Goal: Use online tool/utility: Use online tool/utility

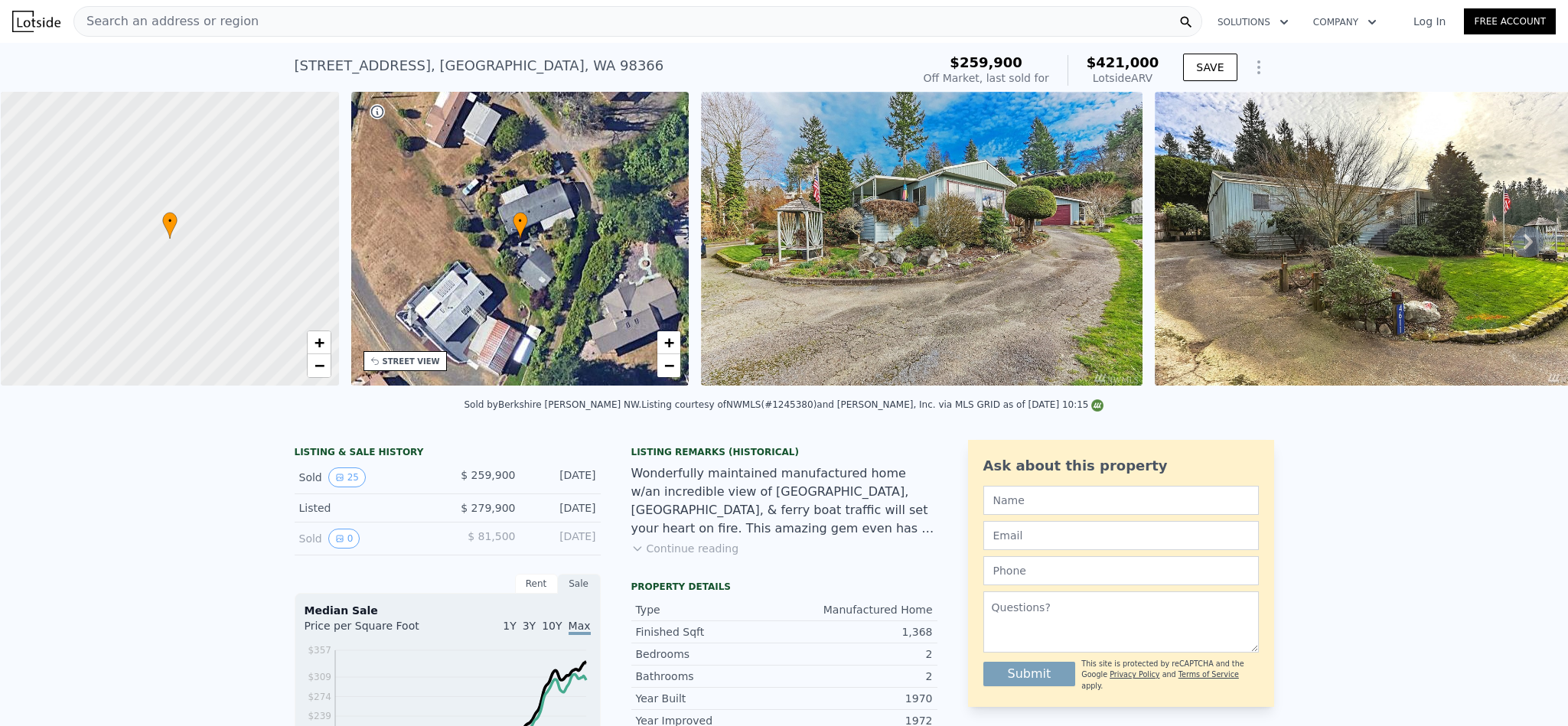
click at [400, 19] on div "Search an address or region" at bounding box center [637, 22] width 1129 height 31
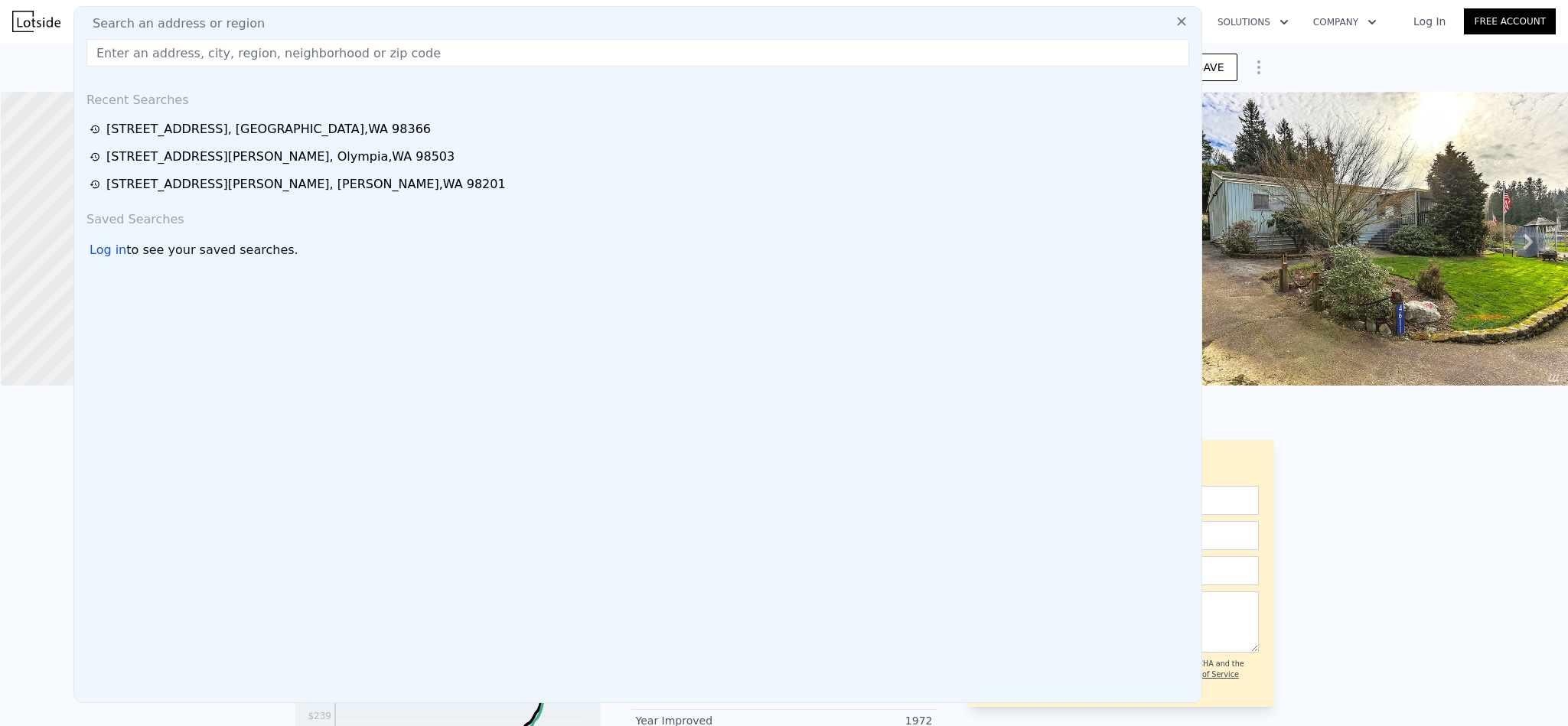
type input "[STREET_ADDRESS][PERSON_NAME]"
type input "$ 421,000"
type input "$ 0"
type input "$ 116,246"
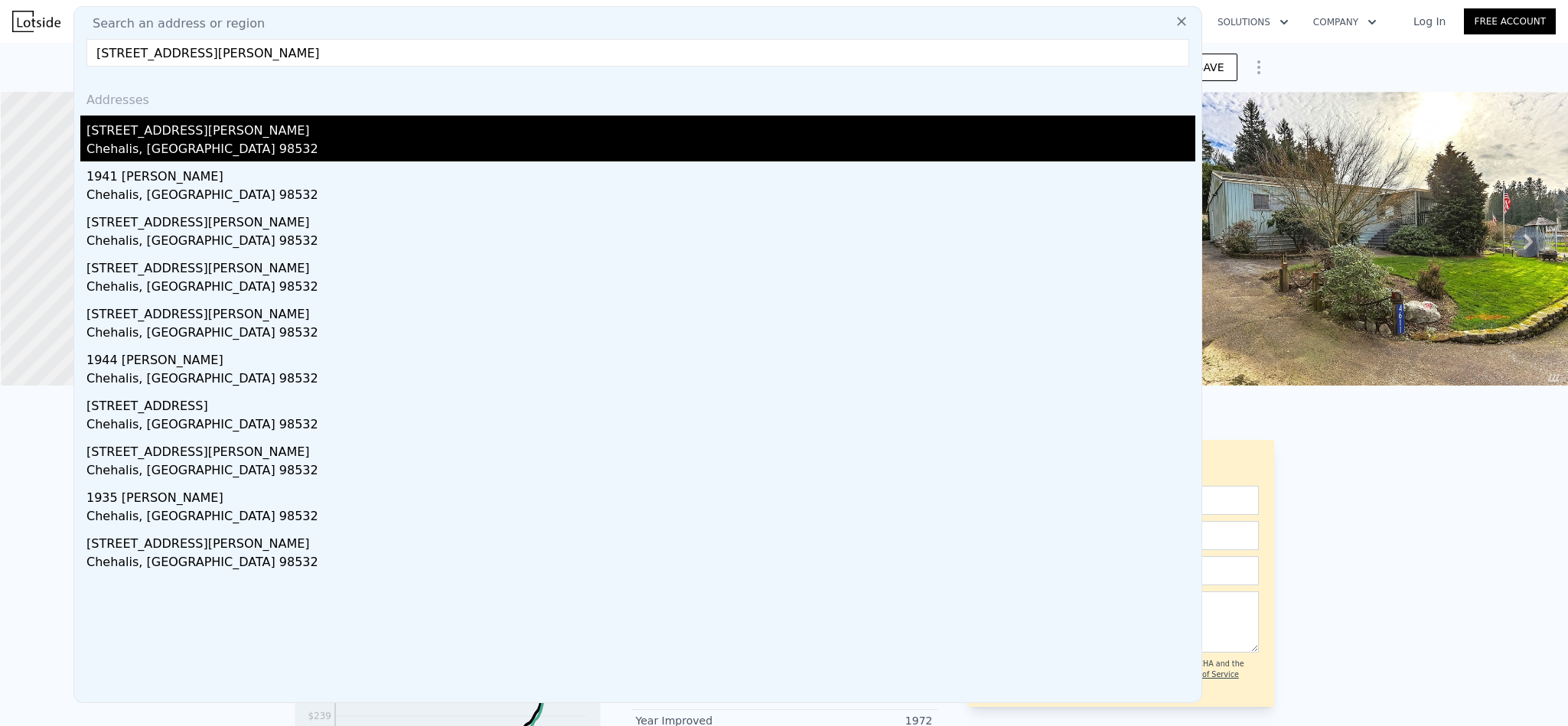
type input "[STREET_ADDRESS][PERSON_NAME]"
click at [219, 129] on div "[STREET_ADDRESS][PERSON_NAME]" at bounding box center [641, 127] width 1109 height 24
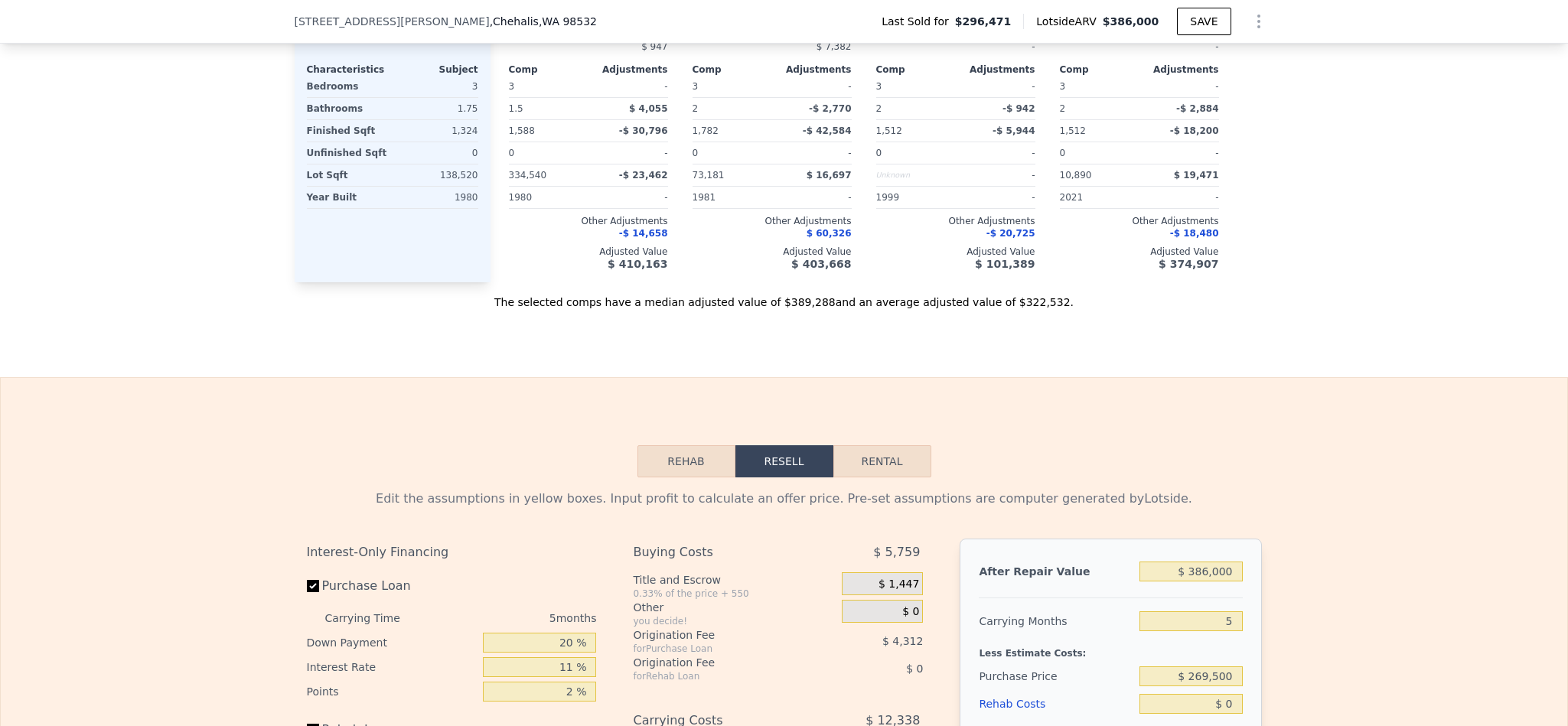
scroll to position [2291, 0]
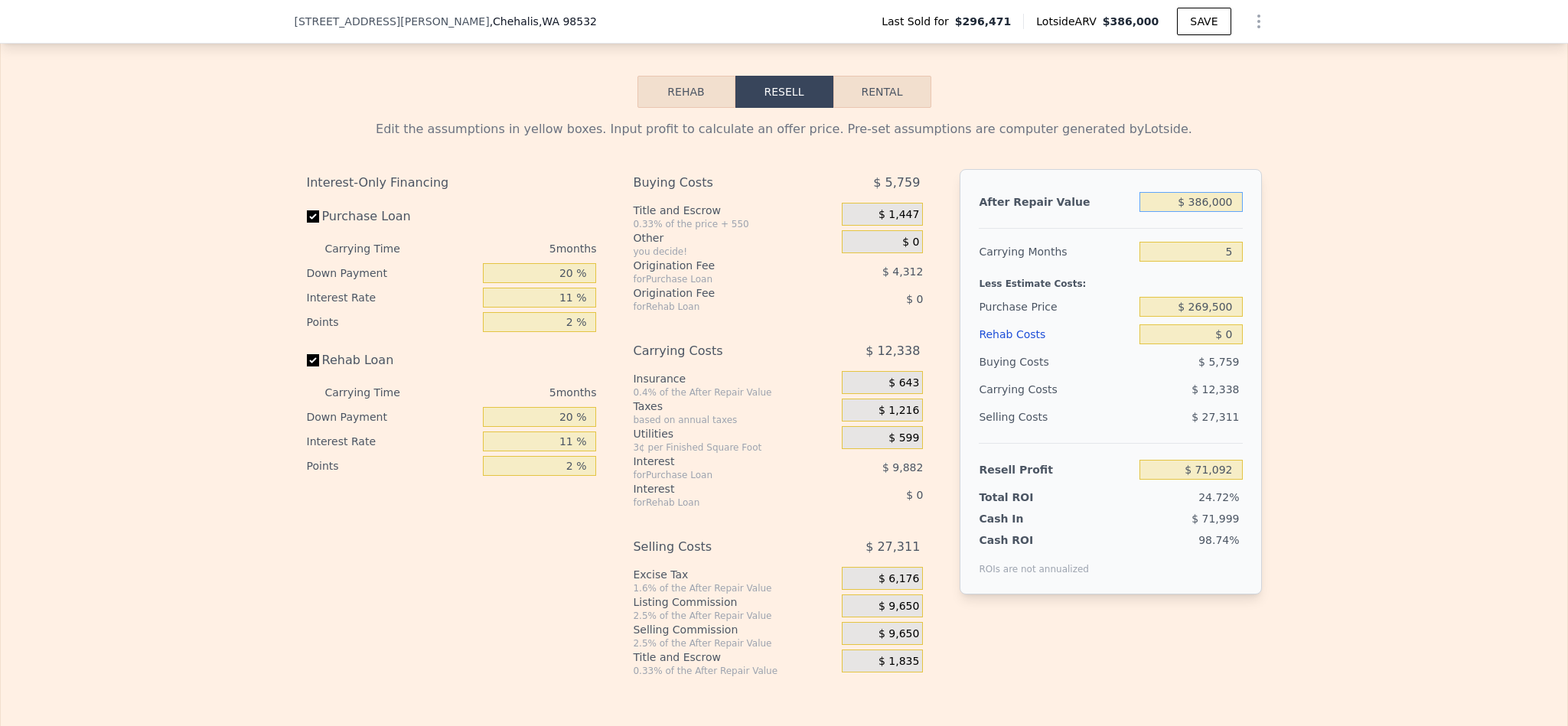
click at [1208, 212] on input "$ 386,000" at bounding box center [1190, 201] width 102 height 20
type input "$ 5"
type input "-$ 287,499"
type input "$ 50"
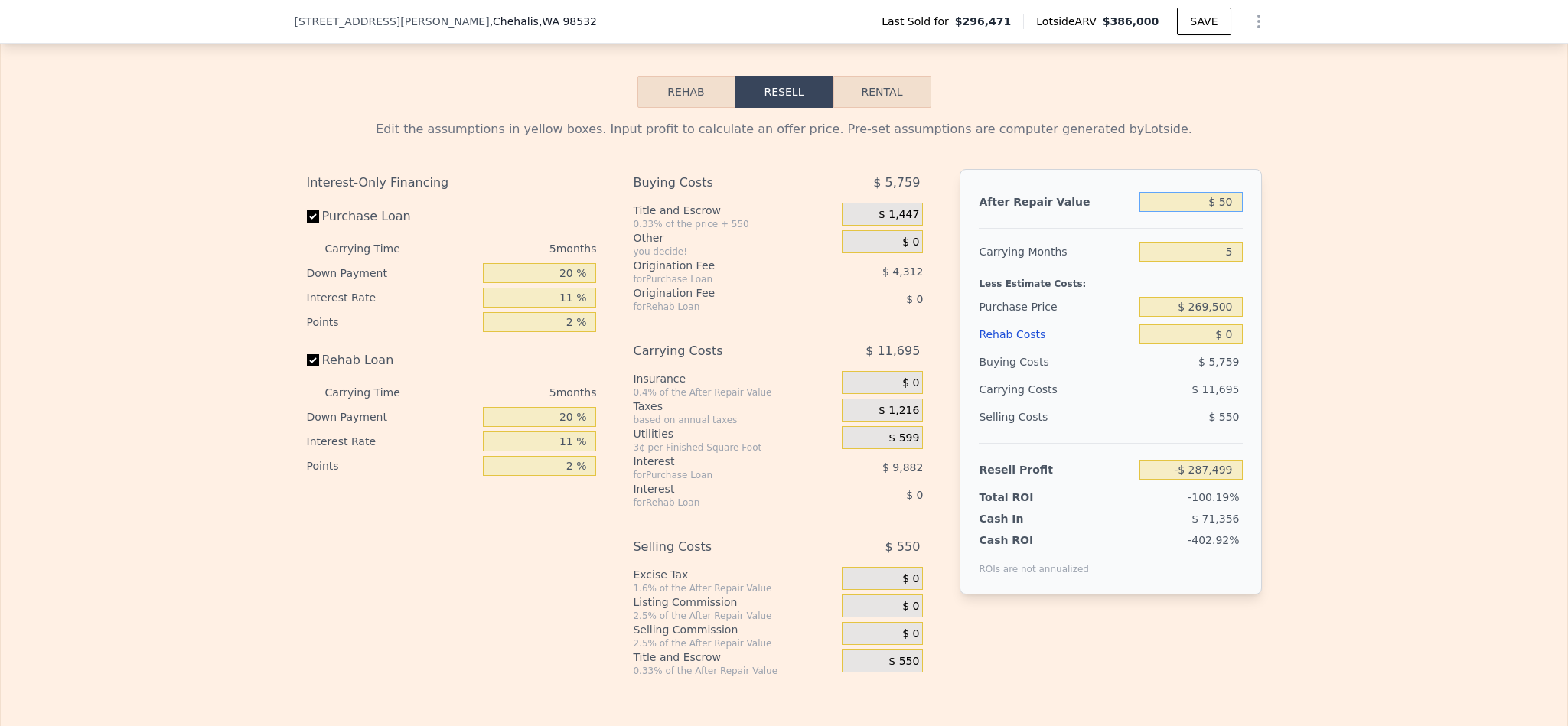
type input "-$ 287,457"
type input "$ 500"
type input "-$ 287,041"
type input "$ 5,000"
type input "-$ 282,859"
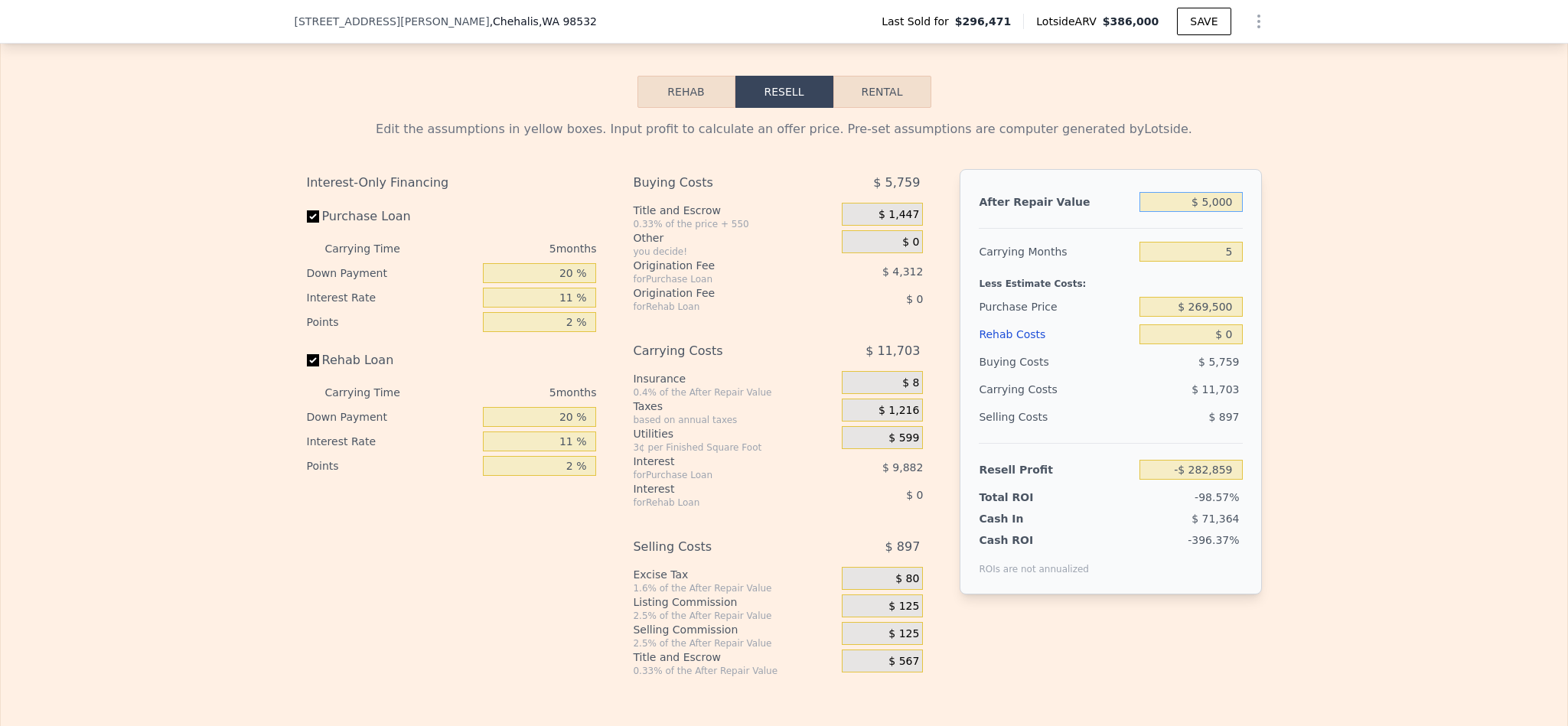
type input "$ 50,000"
type input "-$ 241,054"
type input "$ 500,000"
type input "$ 176,998"
type input "$ 500,000"
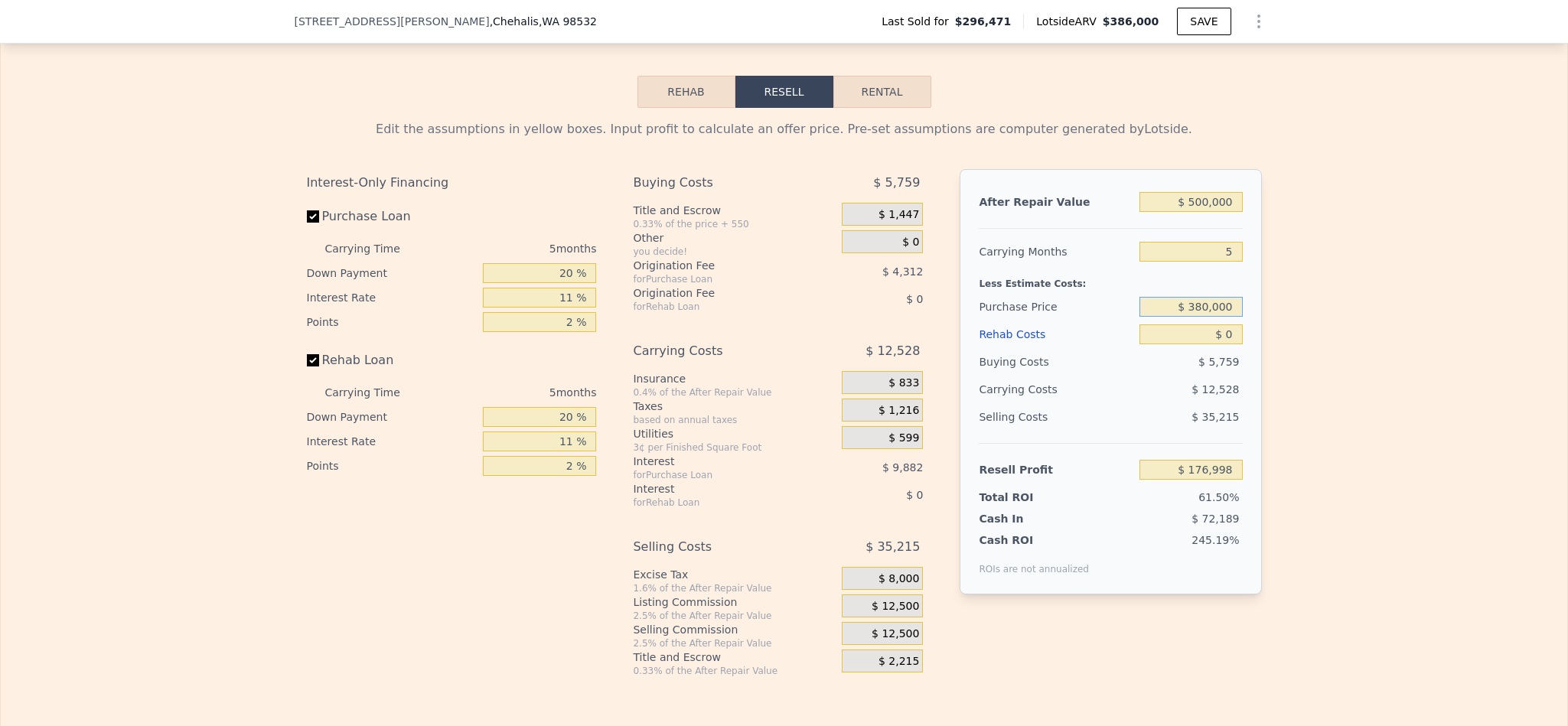
type input "$ 380,000"
type input "$ 60,307"
type input "$ 386,000"
type input "$ 71,092"
click at [1223, 345] on input "$ 0" at bounding box center [1190, 333] width 102 height 20
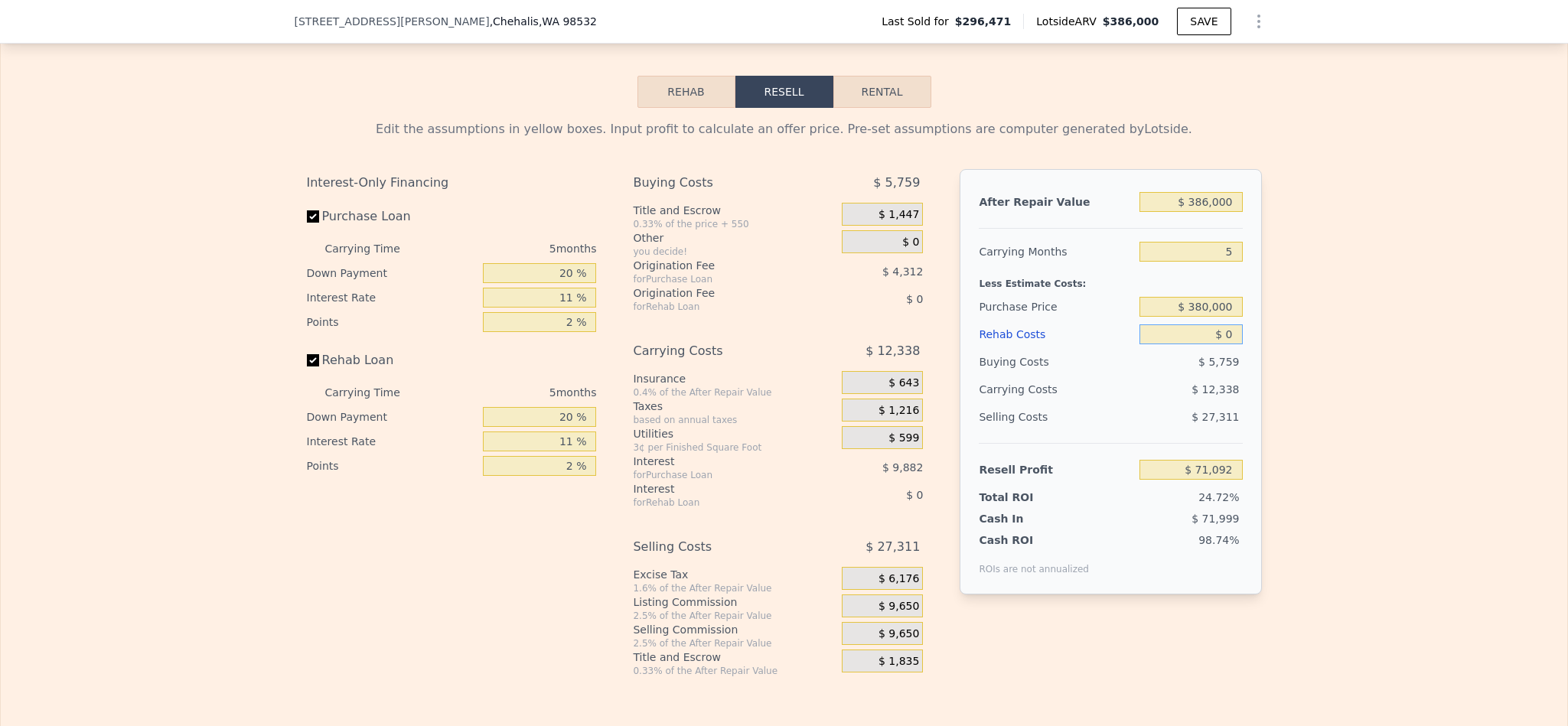
click at [1223, 345] on input "$ 0" at bounding box center [1190, 333] width 102 height 20
type input "$ 6"
type input "$ 71,086"
type input "$ 60"
type input "$ 71,031"
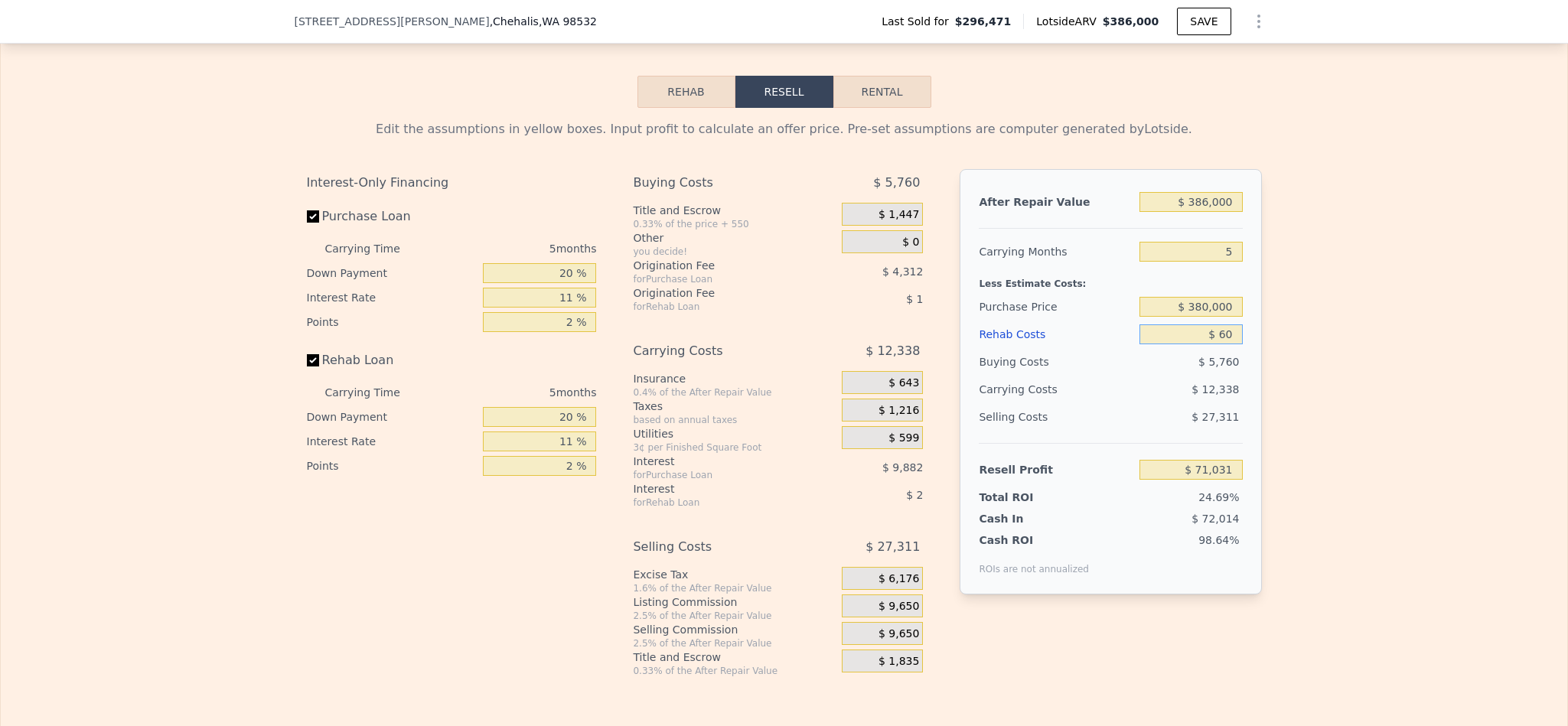
type input "$ 600"
type input "$ 70,462"
type input "$ 6,000"
type input "$ 64,776"
type input "$ 60,000"
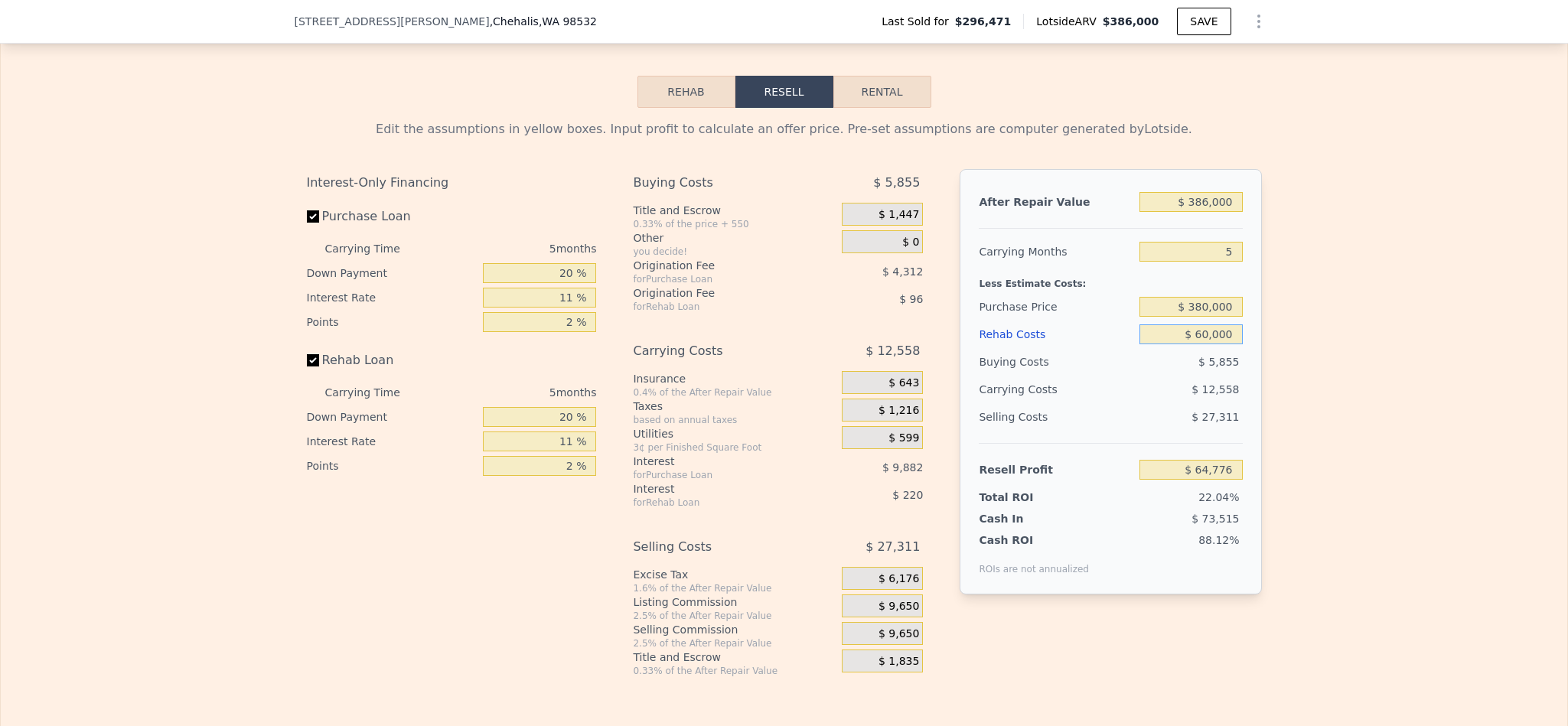
type input "$ 7,932"
type input "$ 60,000"
click at [1314, 549] on div "Edit the assumptions in yellow boxes. Input profit to calculate an offer price.…" at bounding box center [784, 393] width 1566 height 570
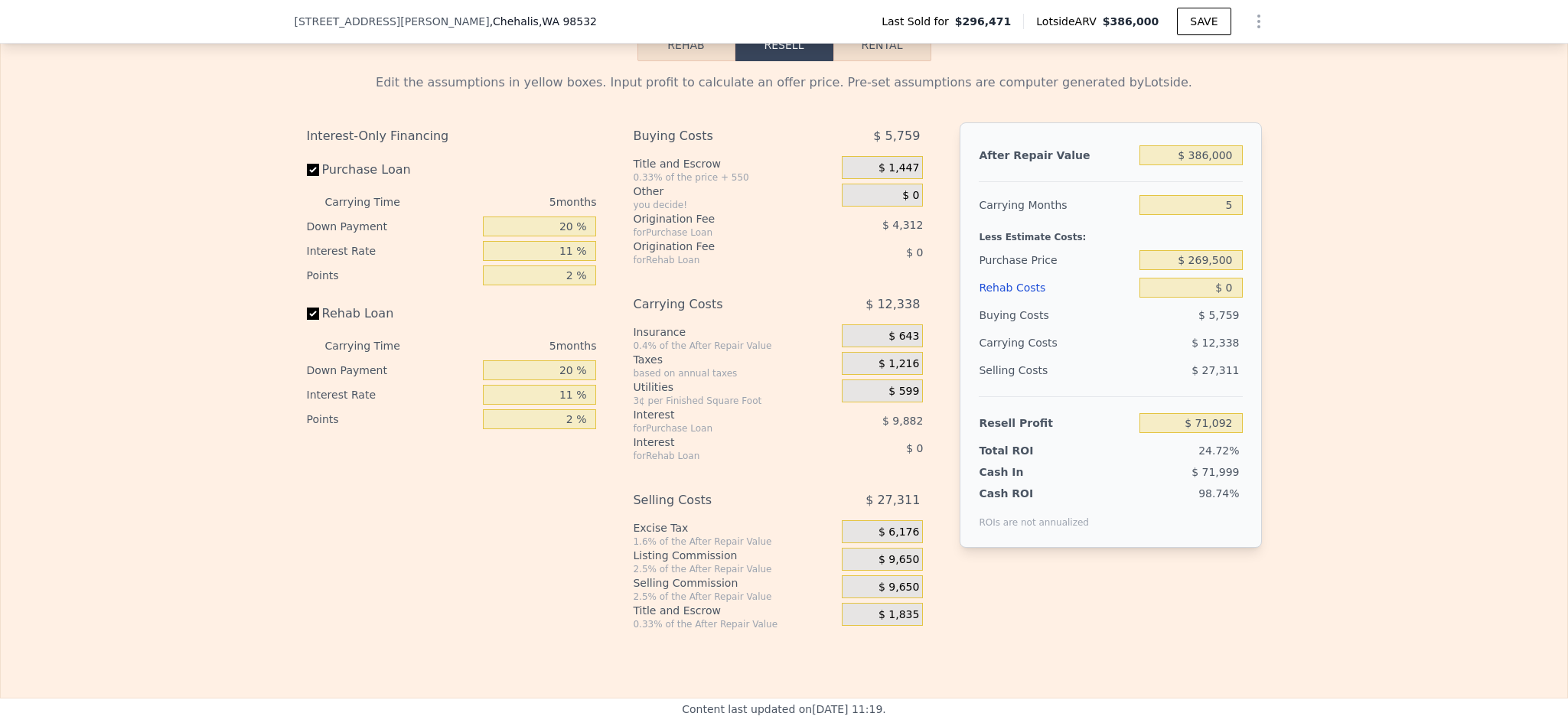
scroll to position [2406, 0]
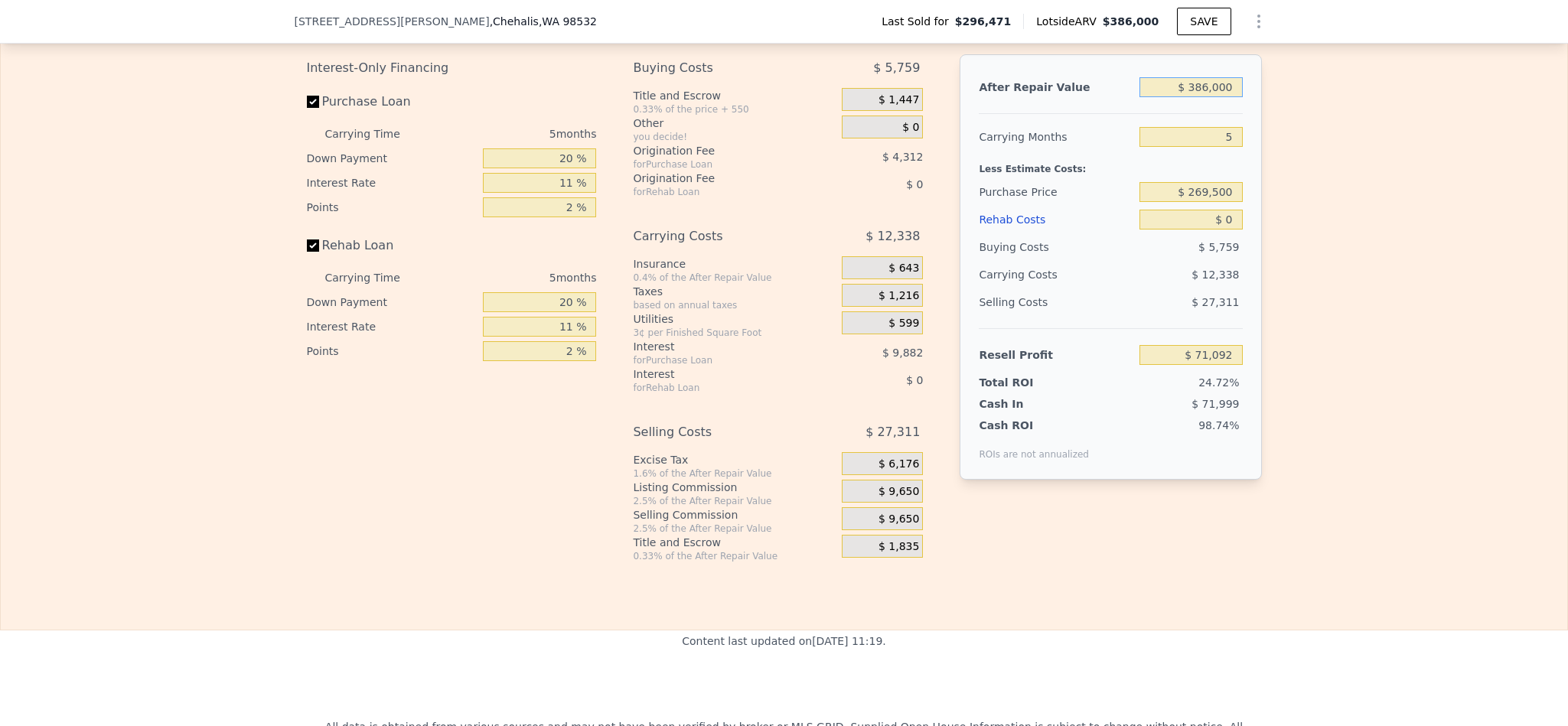
click at [1196, 97] on input "$ 386,000" at bounding box center [1190, 87] width 102 height 20
type input "$ 50"
type input "-$ 287,457"
type input "$ 500"
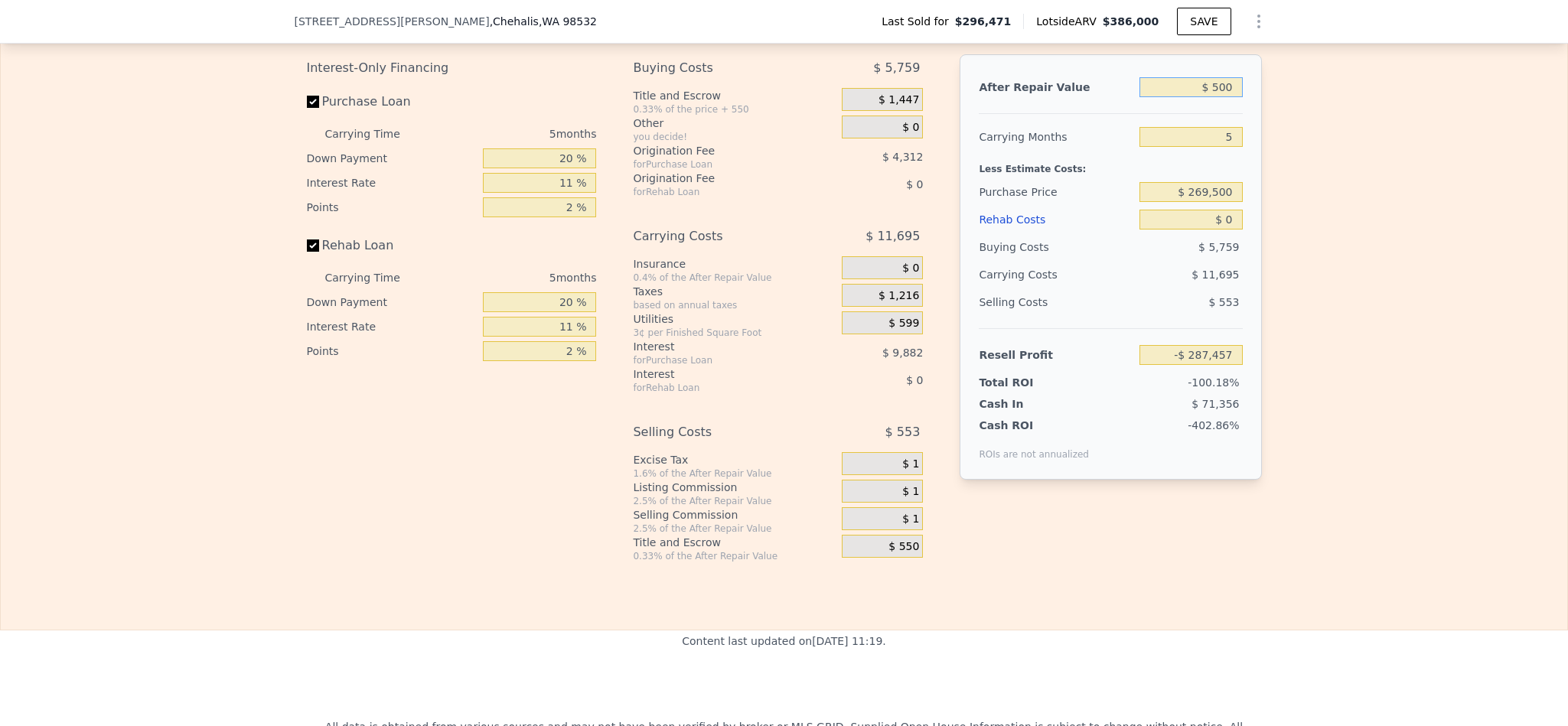
type input "-$ 287,041"
type input "$ 5,000"
type input "-$ 282,859"
type input "$ 50,000"
type input "-$ 241,054"
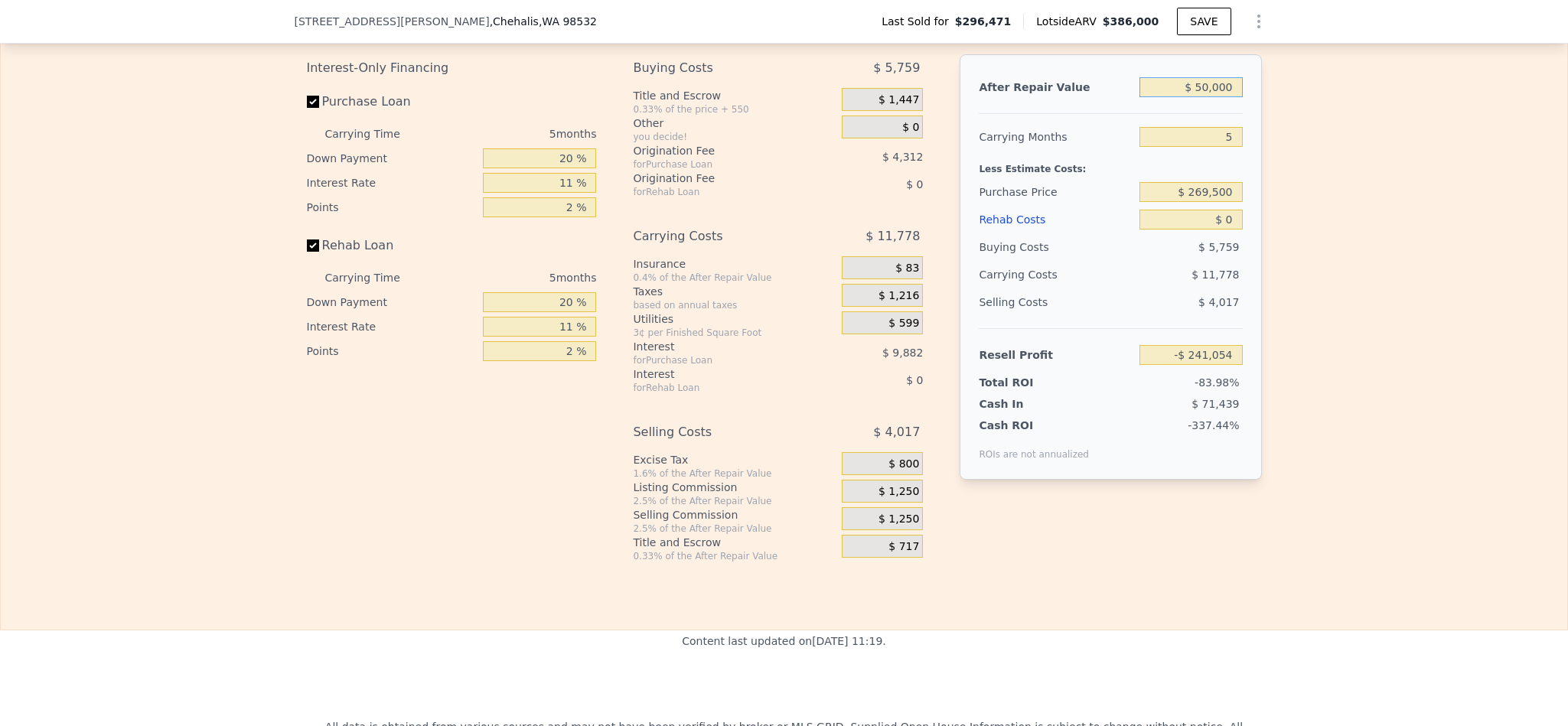
type input "$ 500,000"
type input "$ 176,998"
type input "$ 500,000"
drag, startPoint x: 1223, startPoint y: 165, endPoint x: 1141, endPoint y: 164, distance: 82.0
click at [1141, 147] on input "5" at bounding box center [1190, 137] width 102 height 20
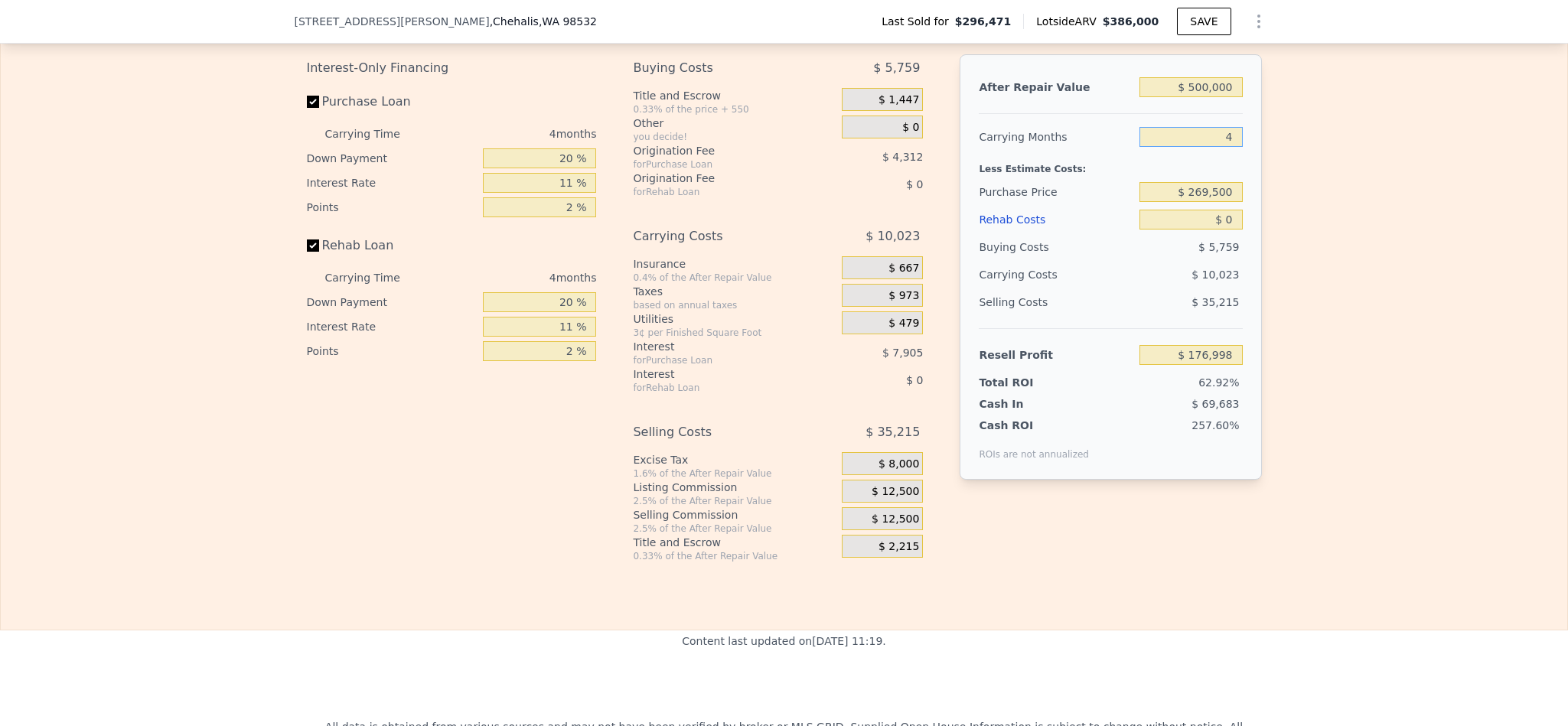
type input "4"
type input "$ 179,503"
type input "$ 380,000"
type input "$ 63,623"
type input "$ 6"
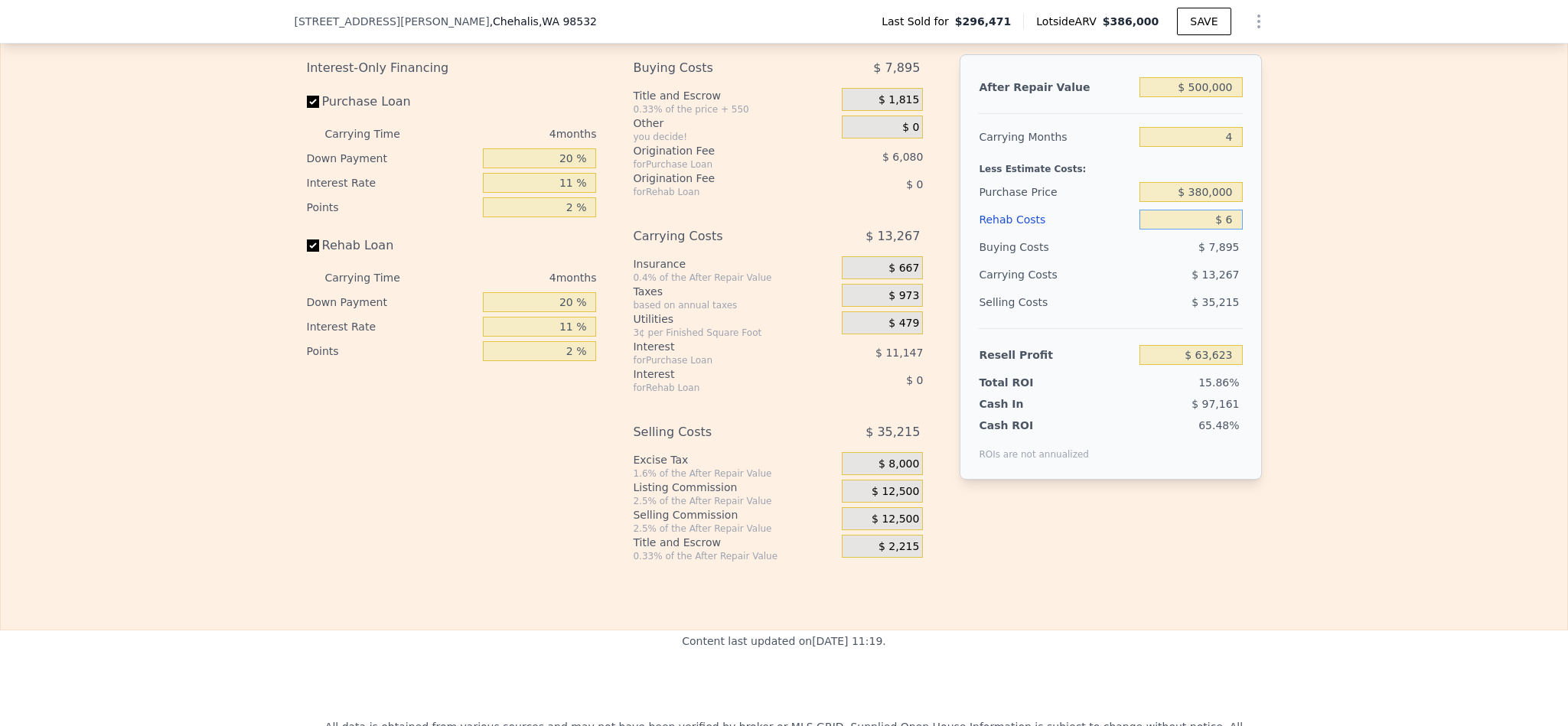
type input "$ 63,617"
type input "$ 60"
type input "$ 63,562"
type input "$ 600"
type input "$ 62,997"
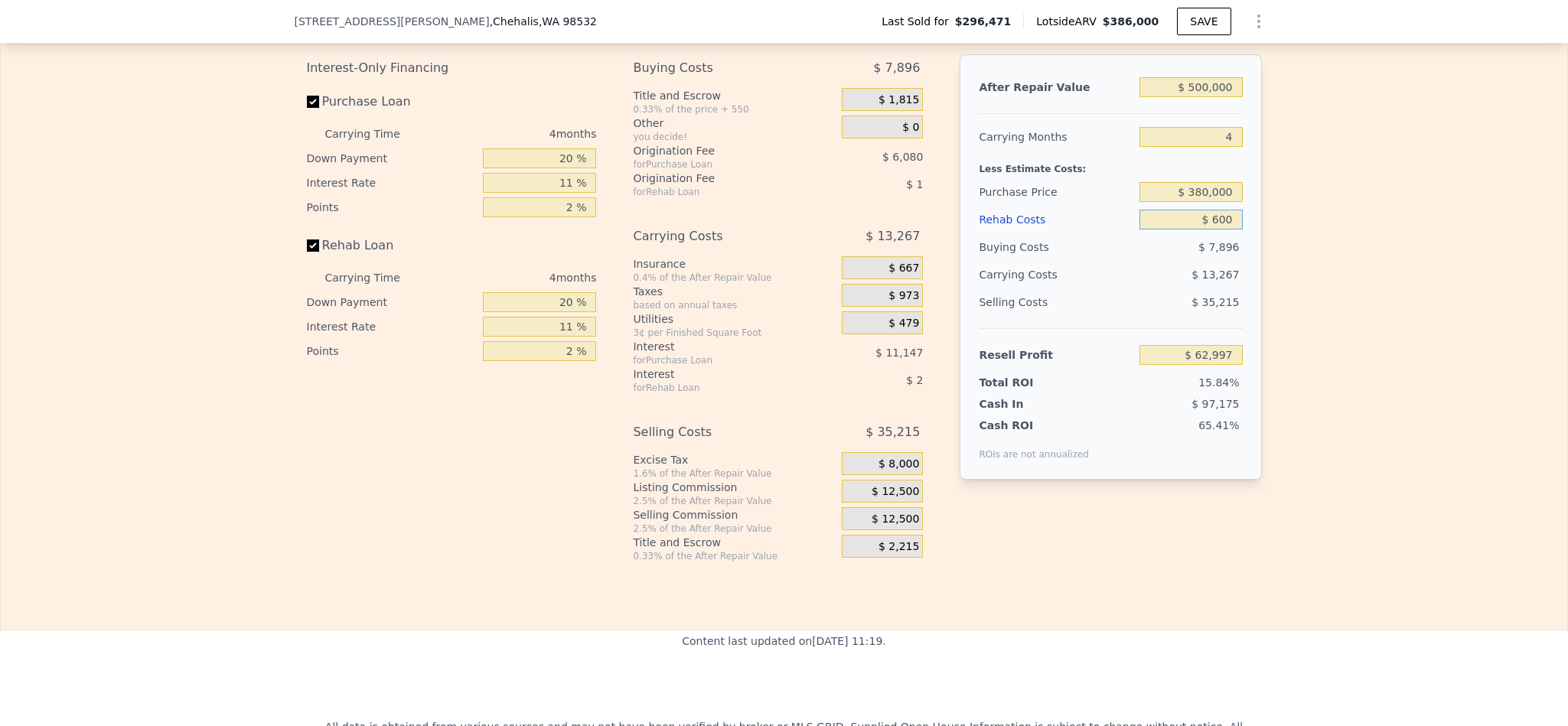
type input "$ 6,000"
type input "$ 57,351"
type input "$ 60,000"
type input "$ 903"
type input "$ 60,000"
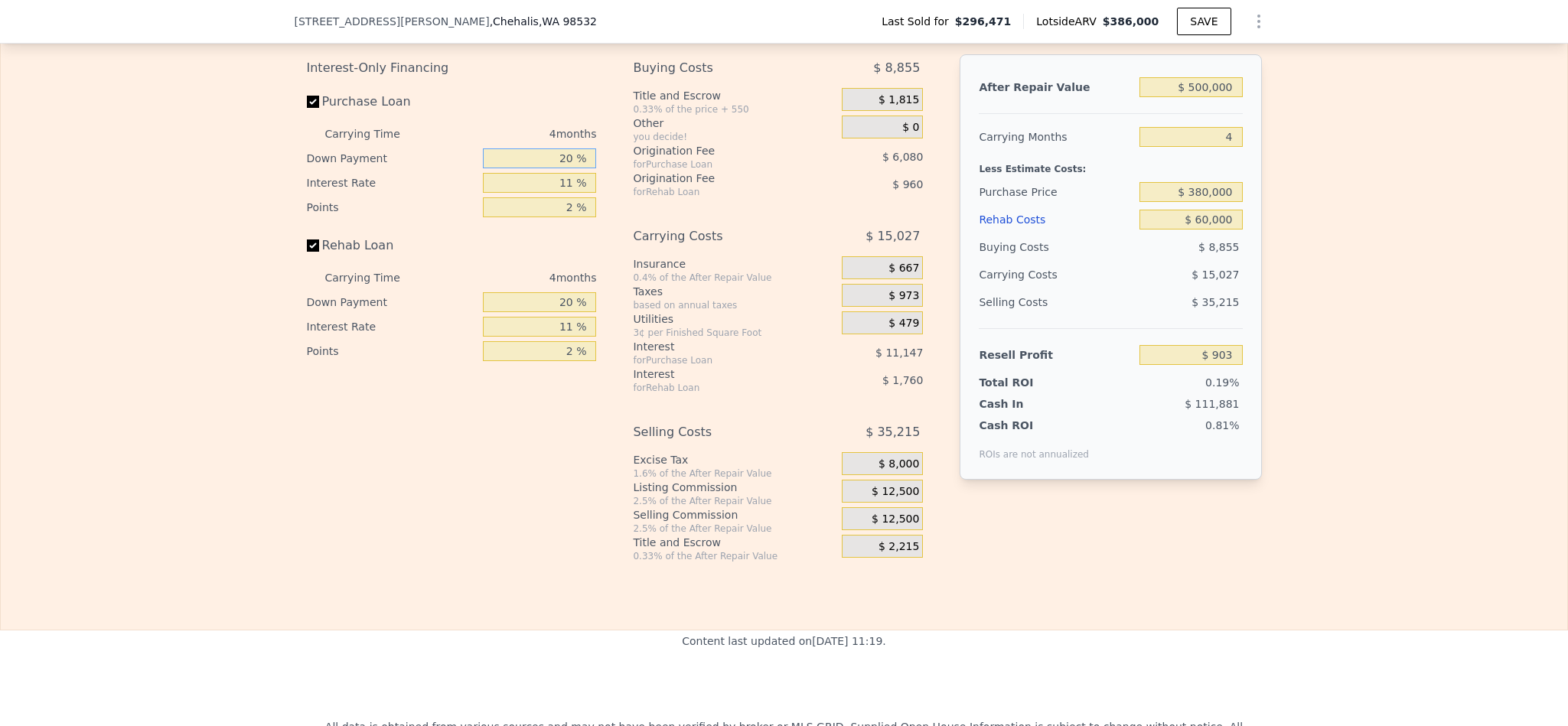
drag, startPoint x: 561, startPoint y: 185, endPoint x: 462, endPoint y: 185, distance: 99.0
click at [464, 170] on div "Down Payment 20 %" at bounding box center [452, 158] width 290 height 24
type input "10 %"
type input "-$ 1,249"
type input "10 %"
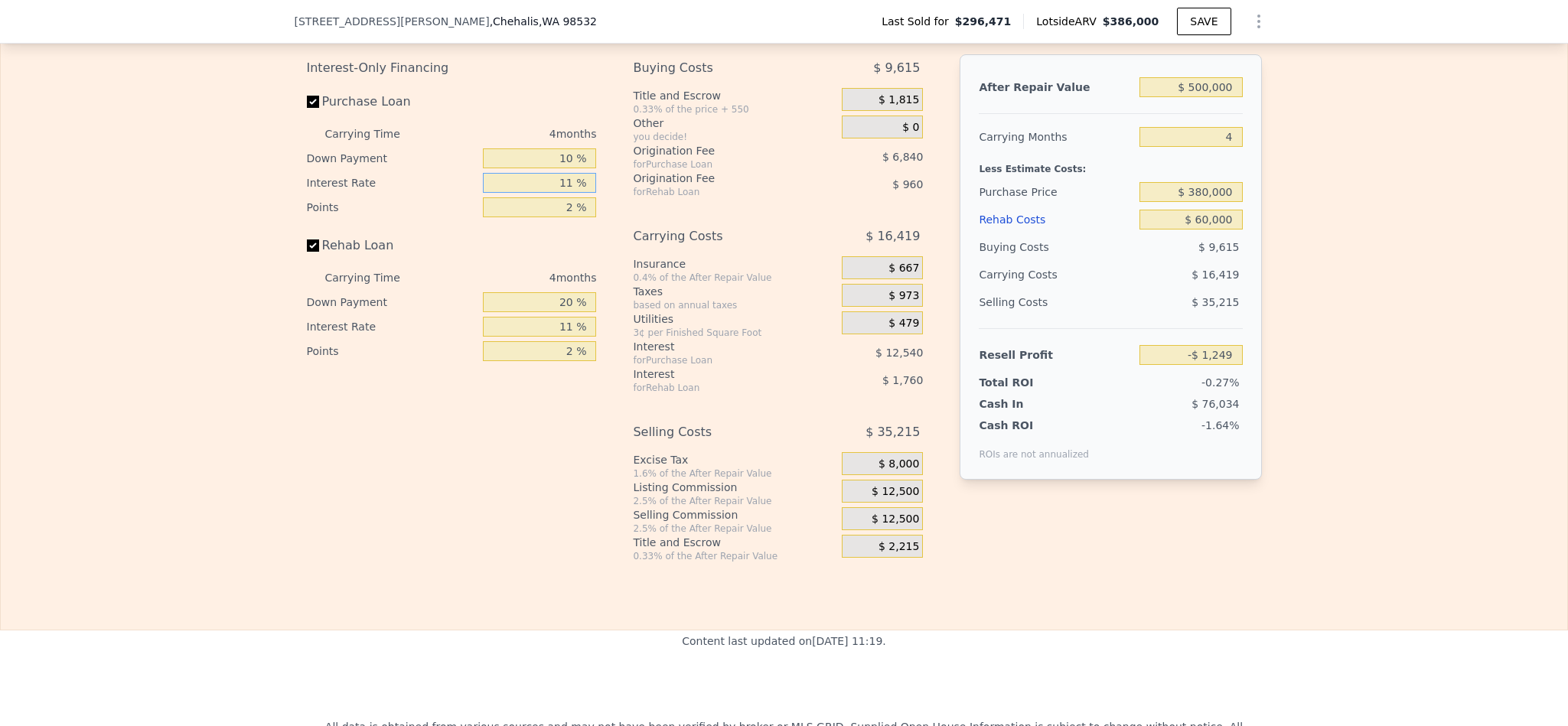
type input "1 %"
type input "$ 10,151"
type input "10 %"
type input "-$ 109"
type input "10.5 %"
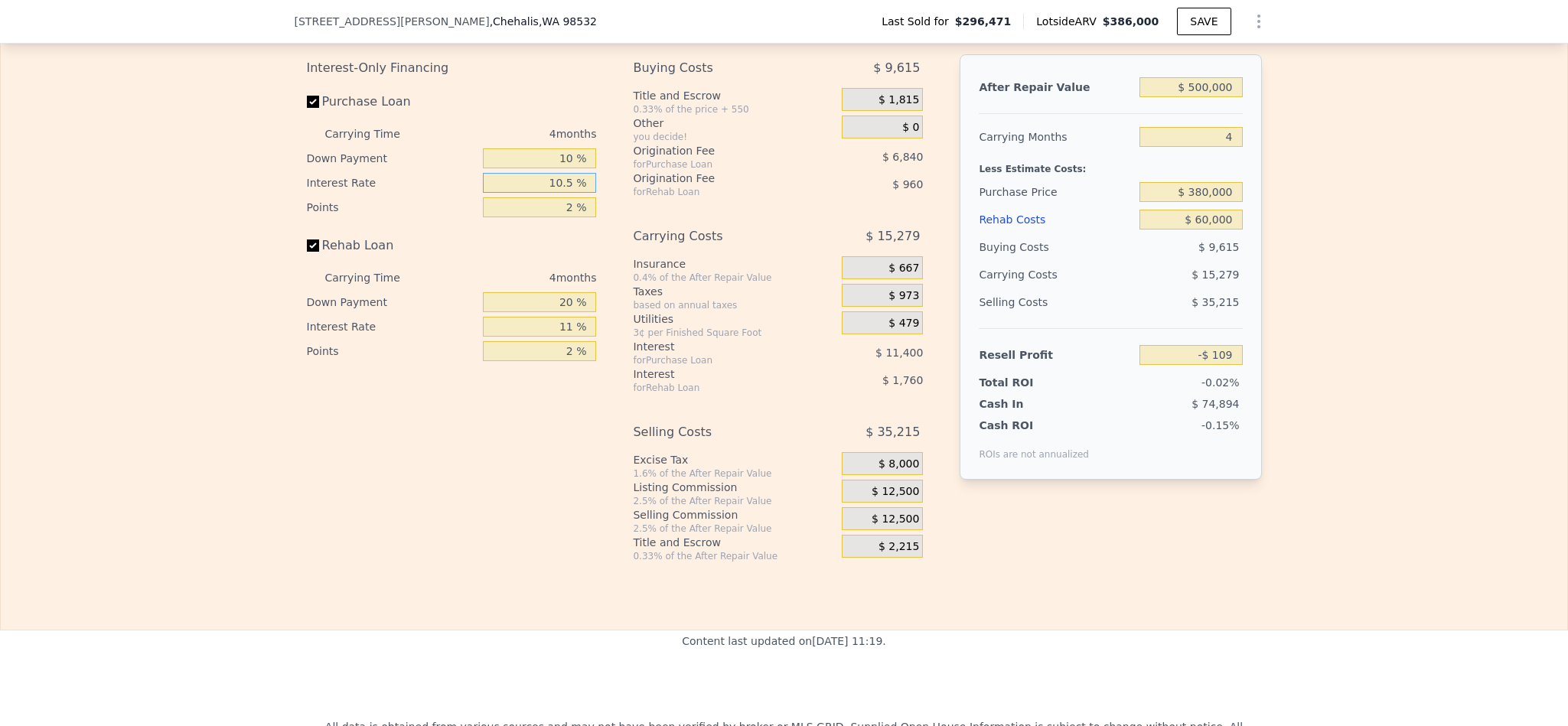
type input "-$ 677"
type input "10.5 %"
type input "1 %"
type input "$ 2,743"
type input "15 %"
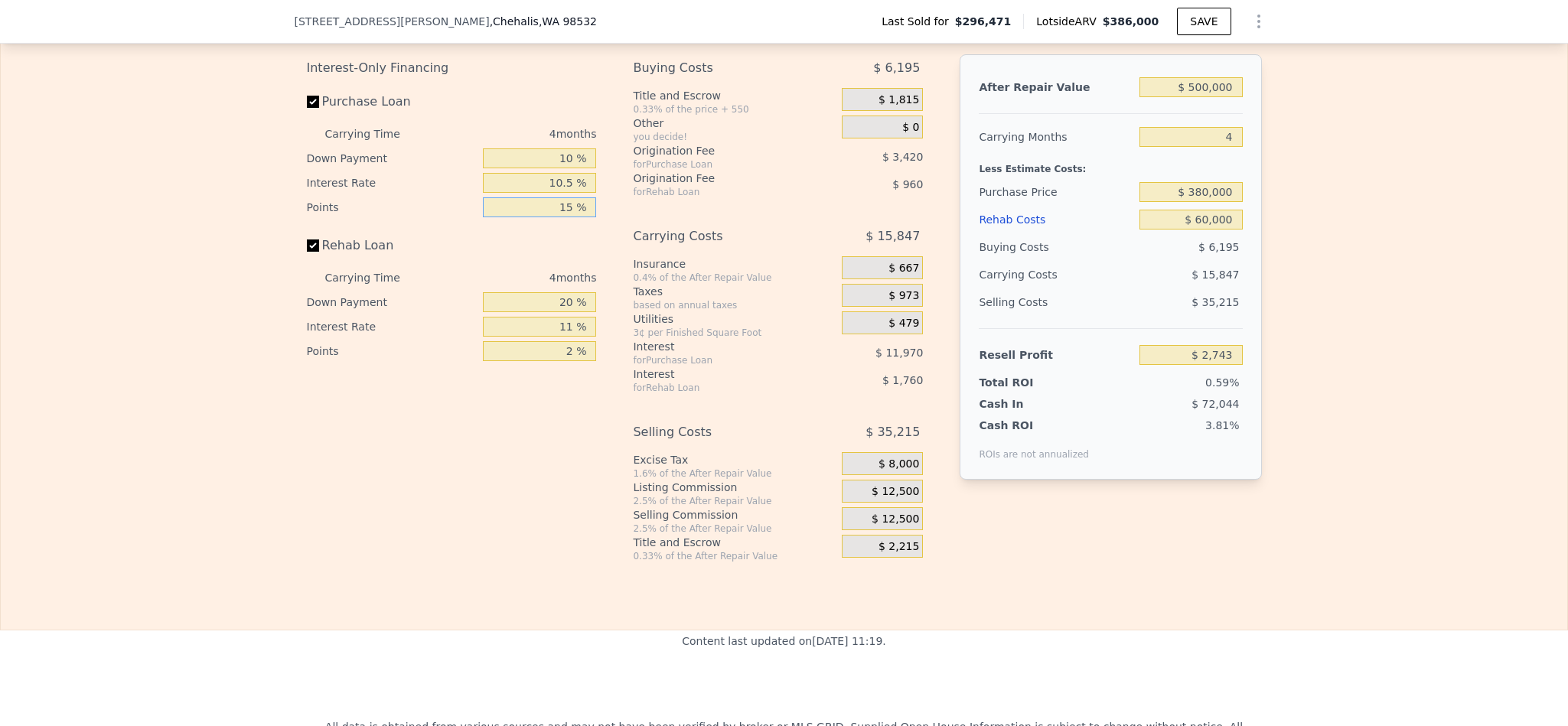
type input "-$ 45,137"
type input "1 %"
type input "$ 2,743"
type input "1.5 %"
type input "$ 1,033"
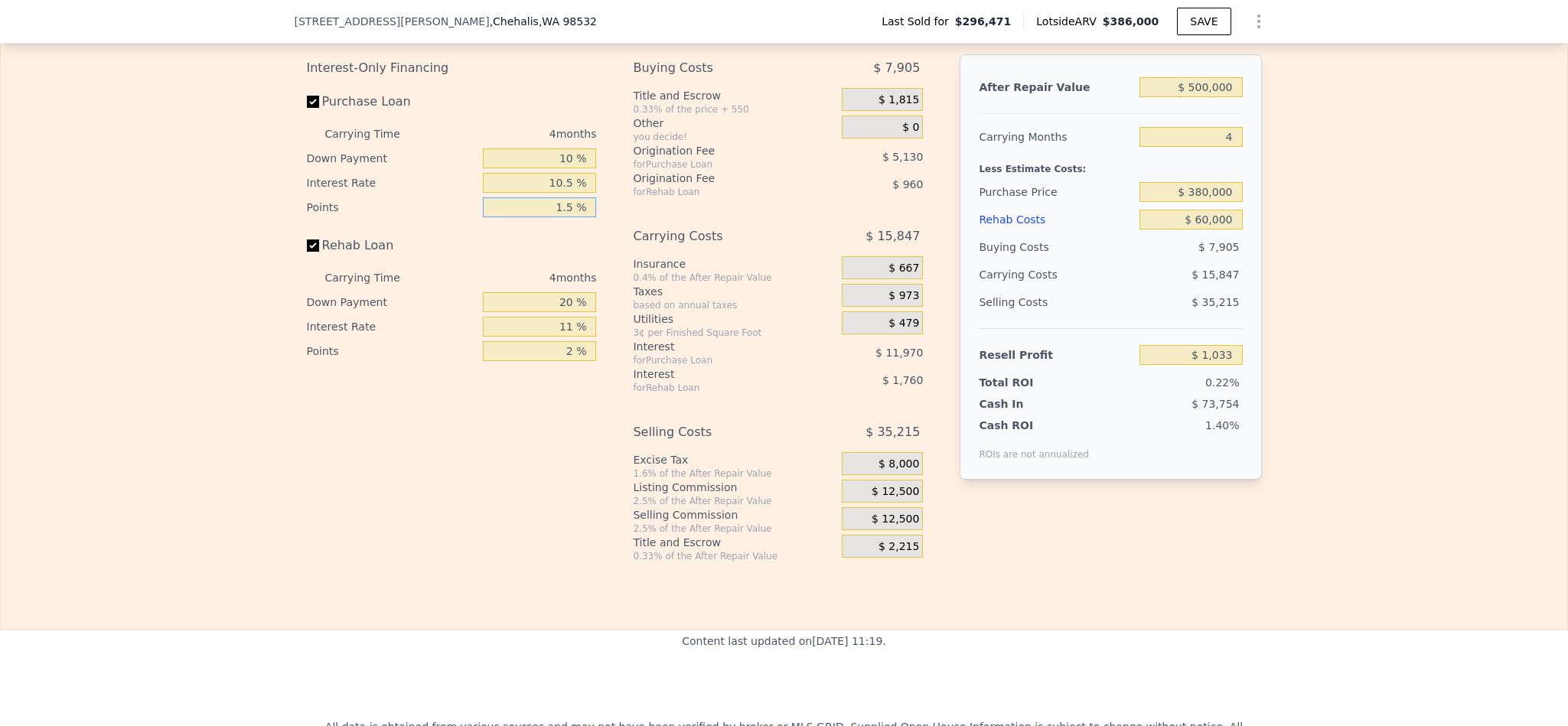
type input "1.5 %"
type input "1 %"
type input "$ 385"
type input "10 %"
type input "$ 693"
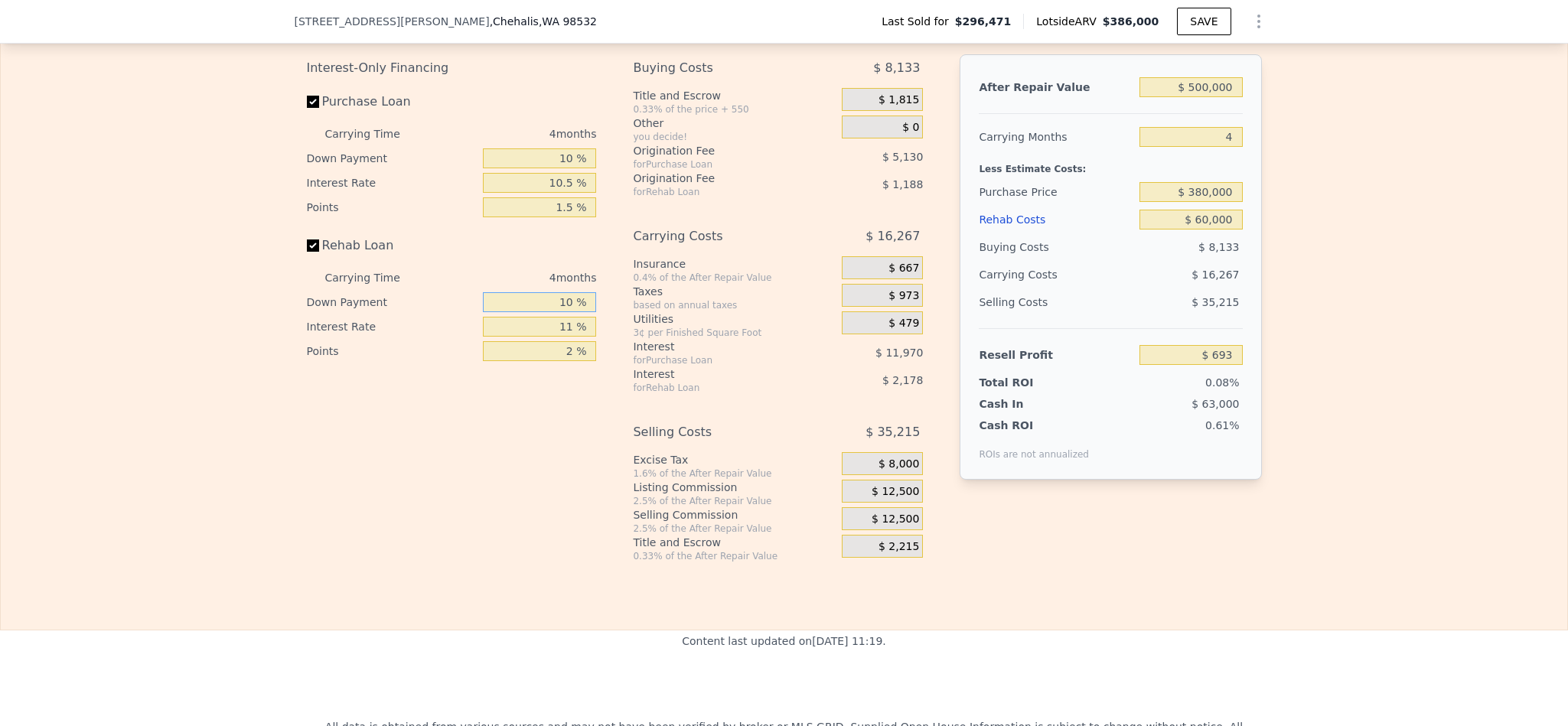
type input "10 %"
type input "1 %"
type input "$ 2,493"
type input "10 %"
type input "$ 873"
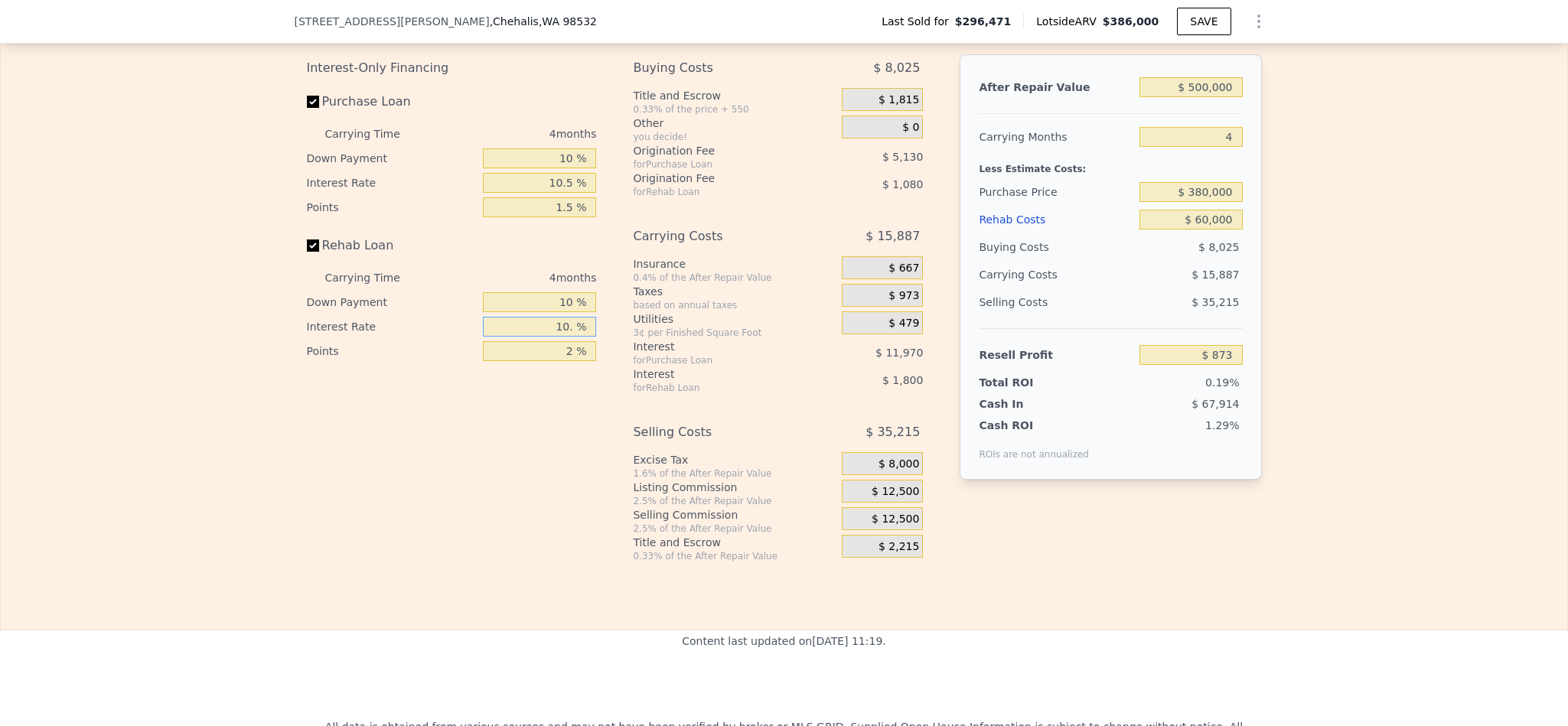
type input "10.5 %"
type input "$ 785"
type input "10.5 %"
type input "1 %"
type input "$ 1,325"
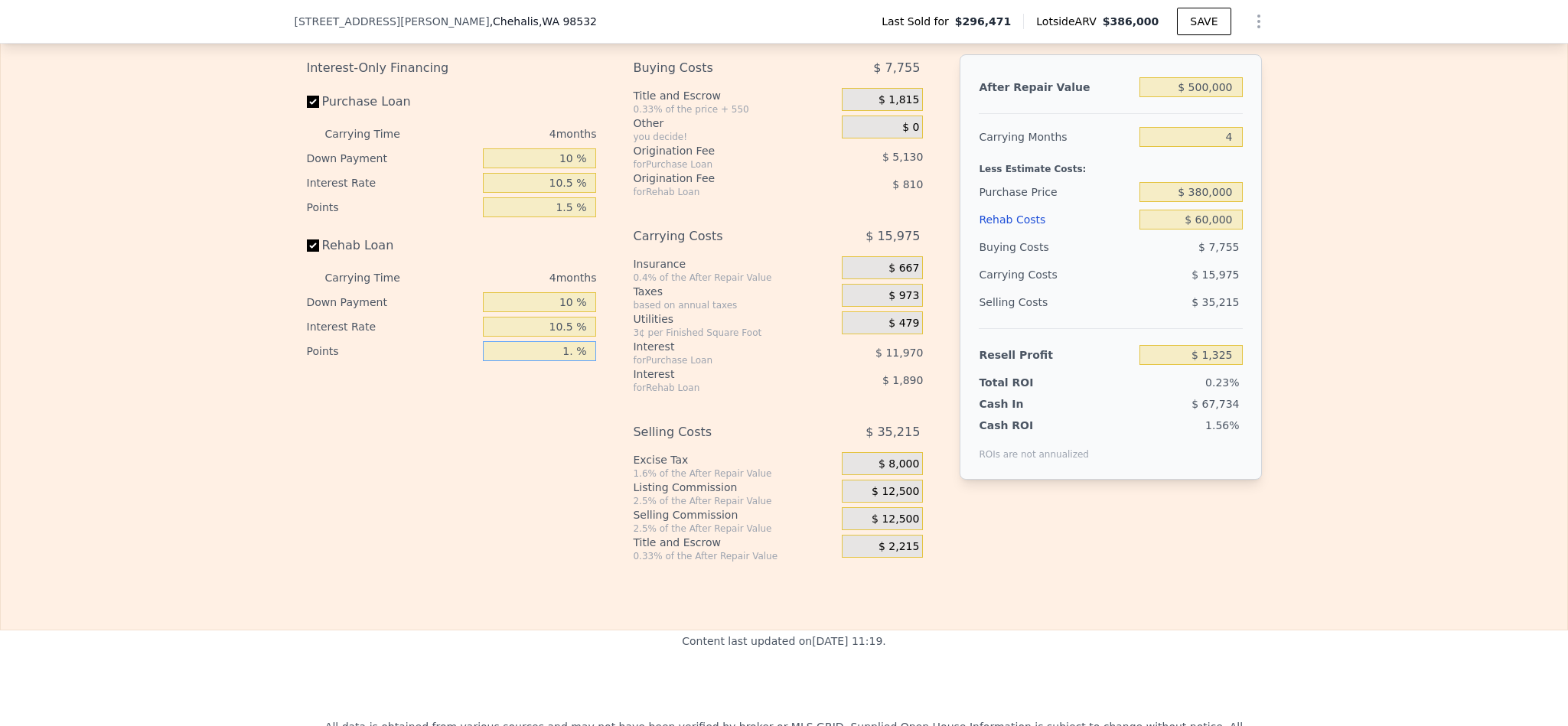
type input "1.5 %"
type input "$ 1,055"
type input "1.5 %"
click at [882, 503] on div "$ 12,500" at bounding box center [882, 491] width 81 height 23
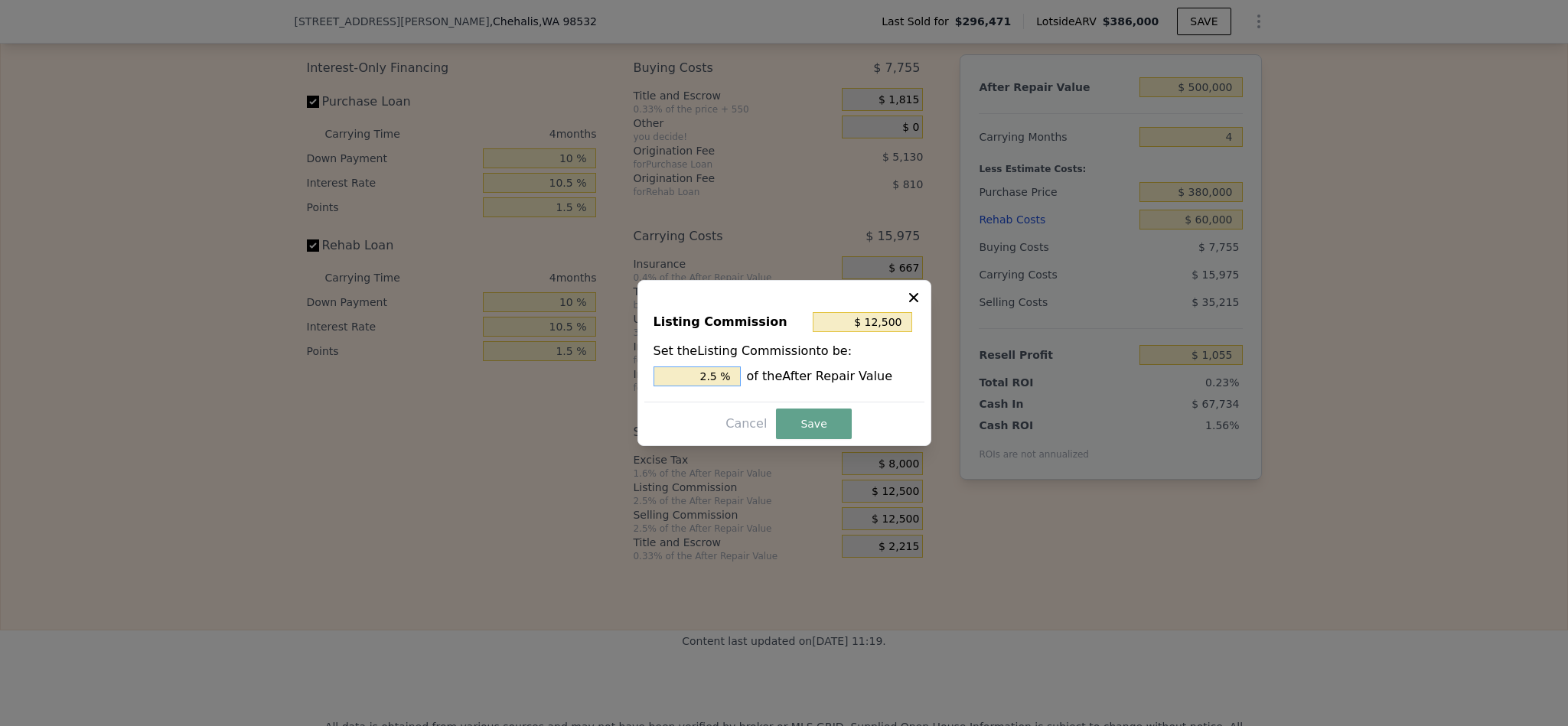
drag, startPoint x: 712, startPoint y: 378, endPoint x: 574, endPoint y: 378, distance: 138.0
click at [574, 378] on div "​ Listing Commission $ 12,500 Set the Listing Commission to be: 2.5 % of the Af…" at bounding box center [784, 363] width 1568 height 726
type input "$ 75,000"
type input "15 %"
type input "$ 7,500"
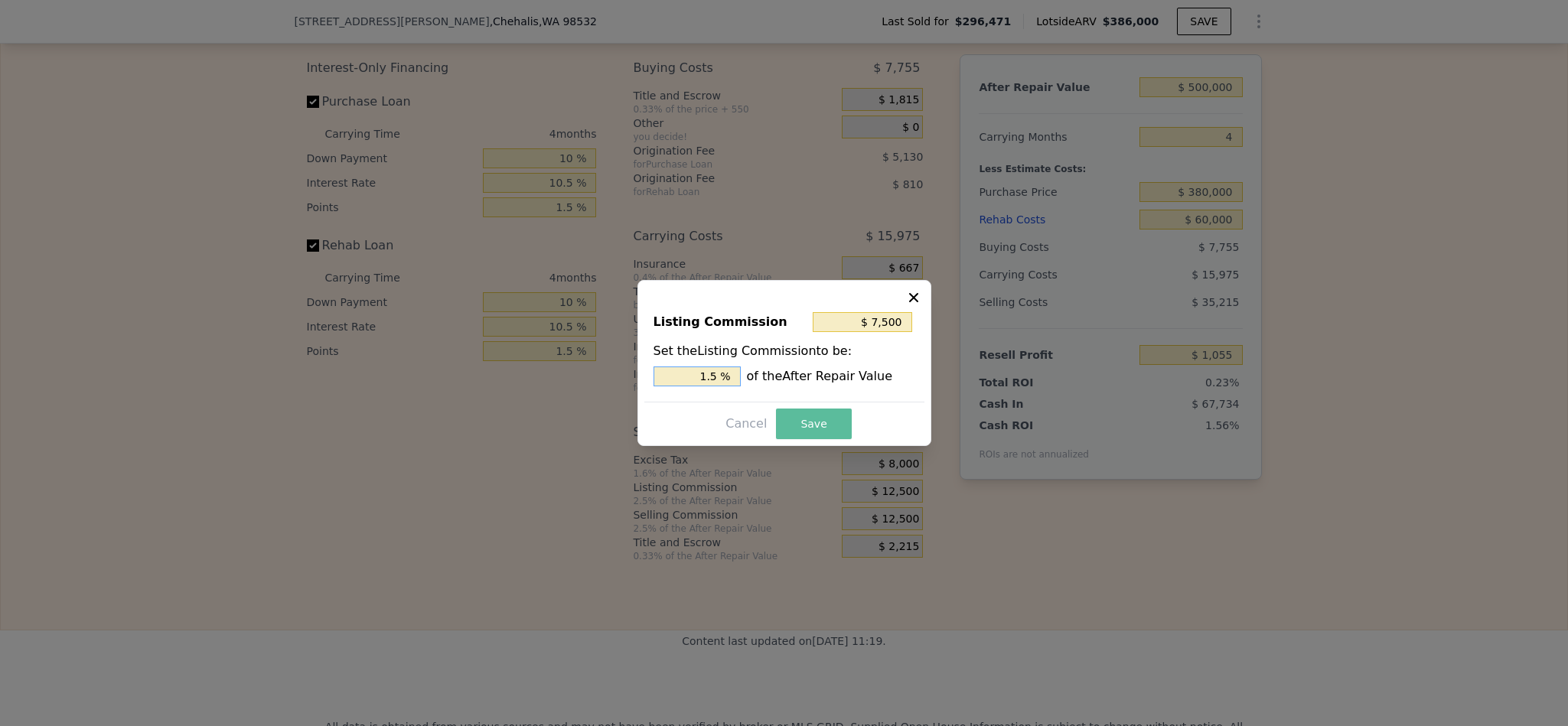
type input "1.5 %"
click at [808, 423] on button "Save" at bounding box center [813, 423] width 75 height 31
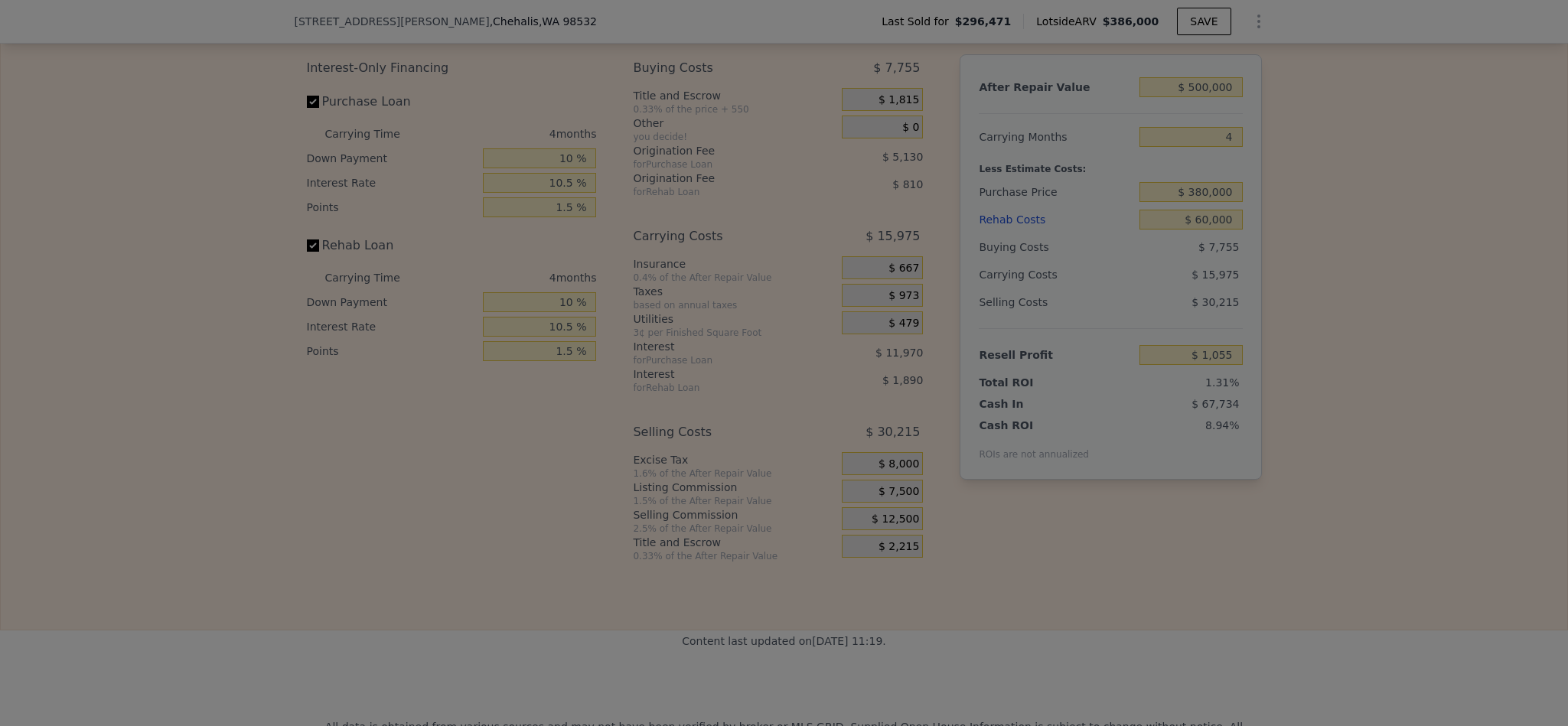
type input "$ 6,055"
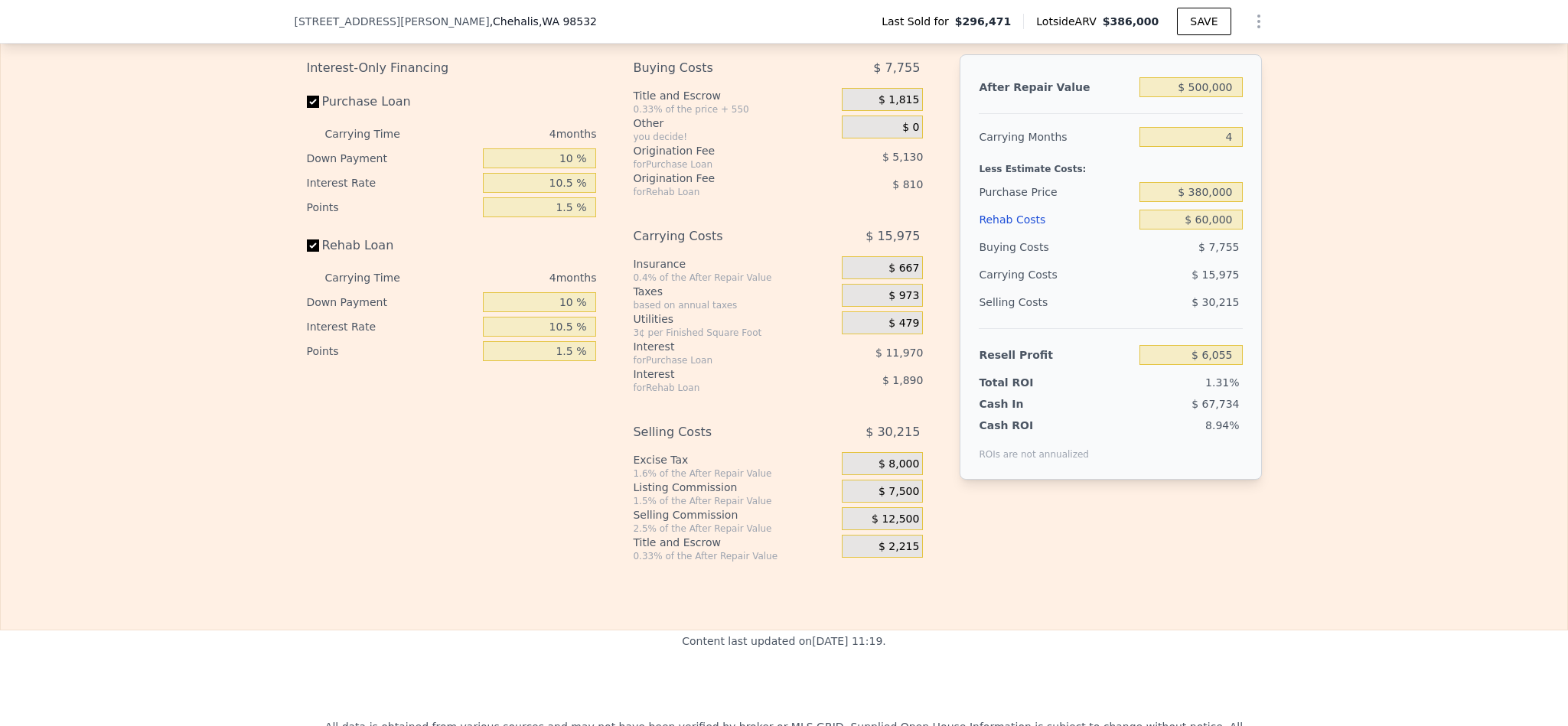
click at [1362, 423] on div "Edit the assumptions in yellow boxes. Input profit to calculate an offer price.…" at bounding box center [784, 278] width 1566 height 570
